Goal: Navigation & Orientation: Find specific page/section

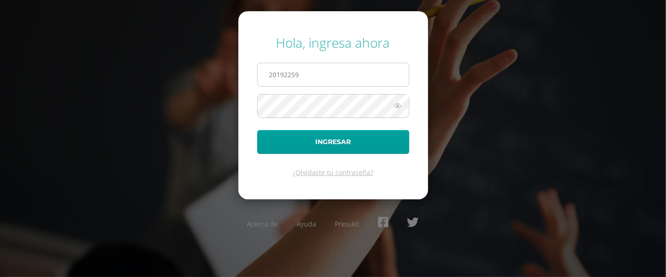
drag, startPoint x: 323, startPoint y: 73, endPoint x: 329, endPoint y: 77, distance: 7.4
click at [329, 75] on input "20192259" at bounding box center [333, 74] width 151 height 23
type input "20190290"
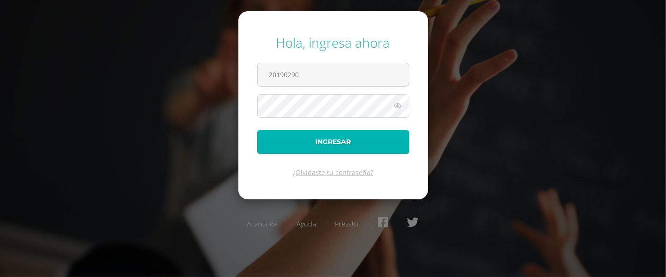
click at [351, 145] on button "Ingresar" at bounding box center [333, 142] width 152 height 24
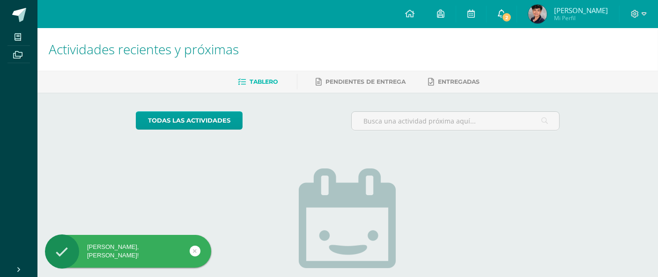
click at [505, 13] on icon at bounding box center [501, 13] width 7 height 8
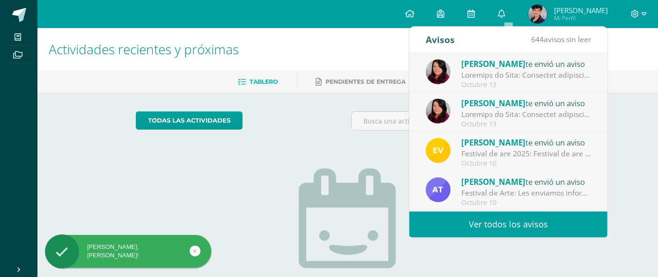
click at [544, 74] on div at bounding box center [526, 75] width 130 height 11
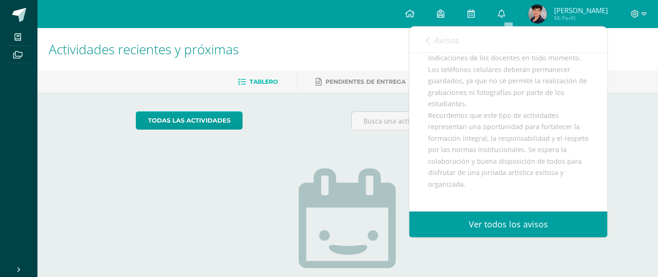
scroll to position [416, 0]
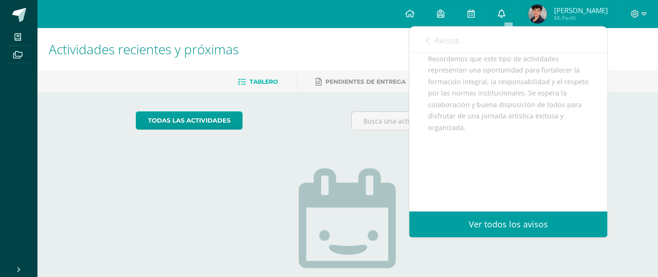
click at [505, 15] on icon at bounding box center [501, 13] width 7 height 8
click at [642, 72] on div "Tablero Pendientes de entrega Entregadas" at bounding box center [358, 82] width 643 height 22
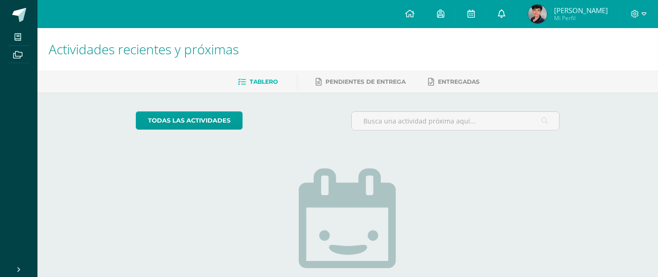
click at [505, 13] on icon at bounding box center [501, 13] width 7 height 8
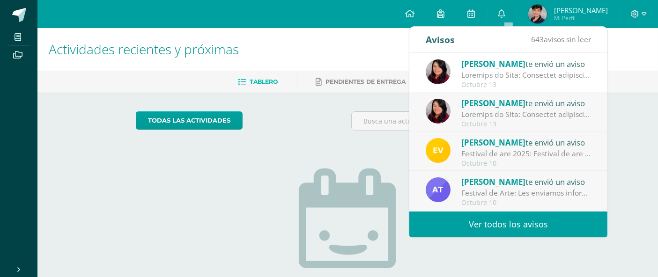
click at [505, 100] on span "Karina Gomez" at bounding box center [493, 103] width 64 height 11
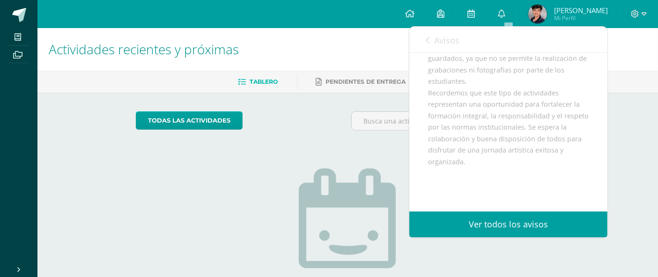
scroll to position [364, 0]
